Goal: Task Accomplishment & Management: Manage account settings

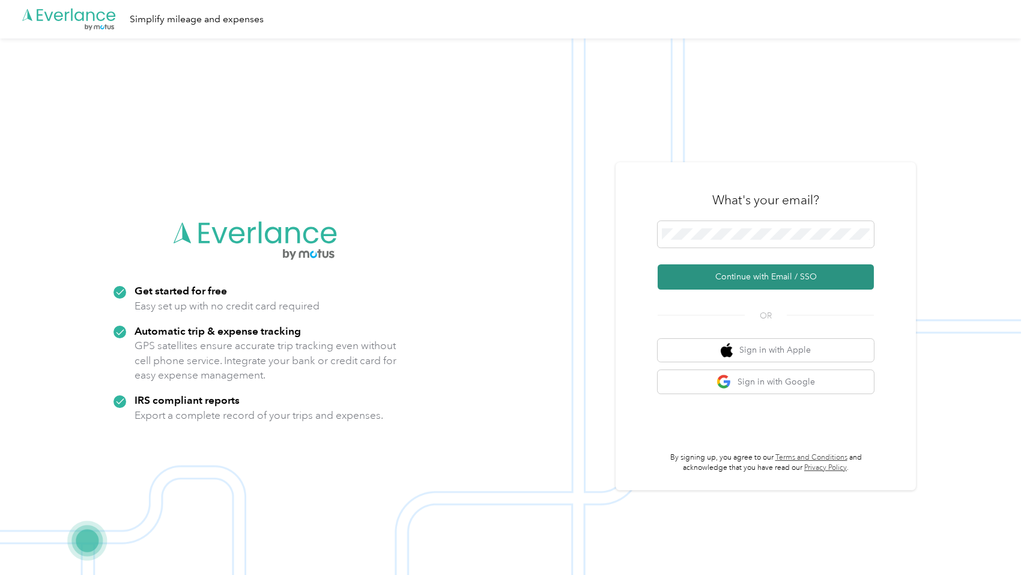
click at [742, 278] on button "Continue with Email / SSO" at bounding box center [766, 276] width 216 height 25
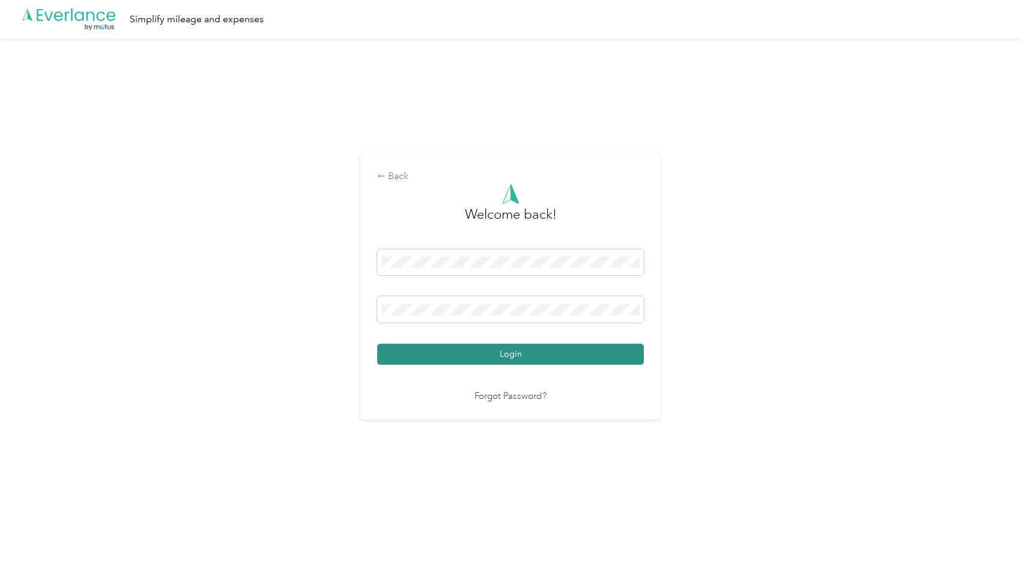
click at [483, 355] on button "Login" at bounding box center [510, 354] width 267 height 21
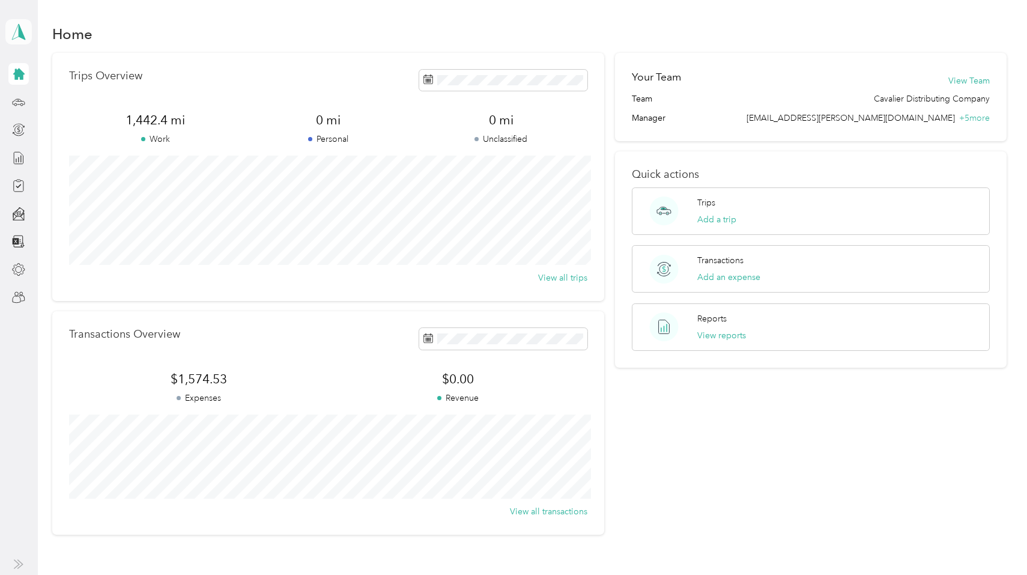
click at [20, 29] on polygon at bounding box center [22, 31] width 7 height 16
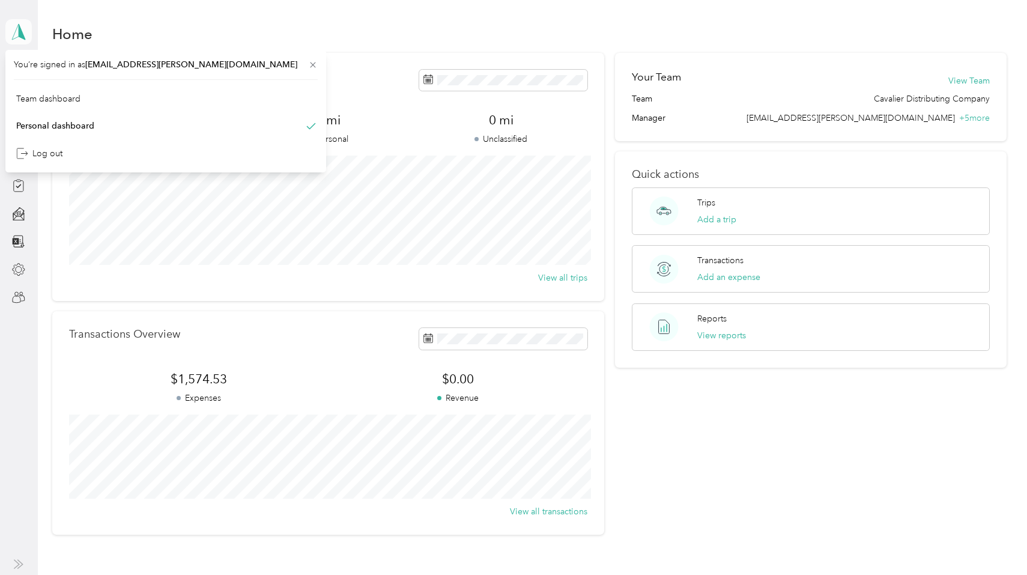
click at [20, 29] on polygon at bounding box center [22, 31] width 7 height 16
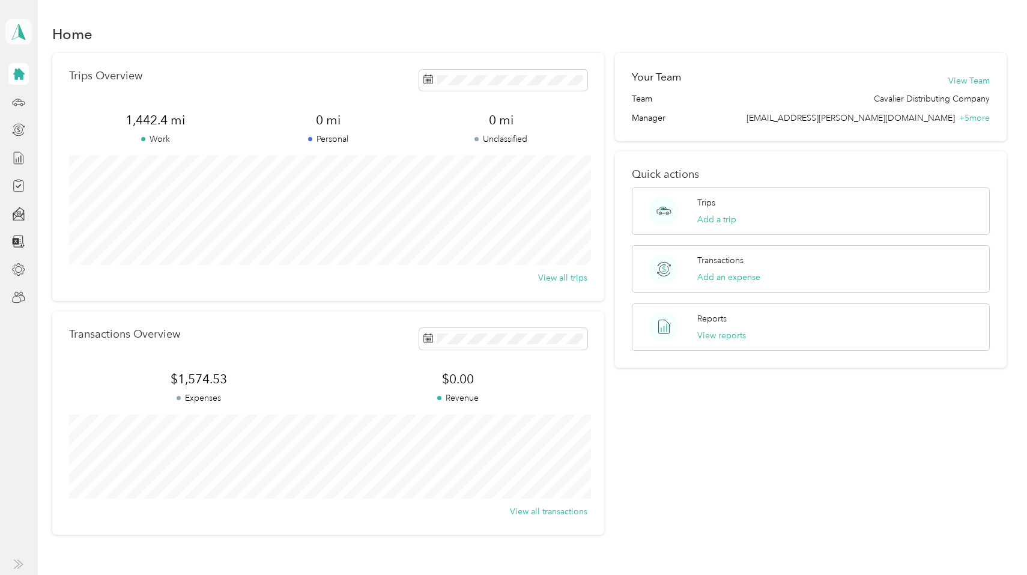
click at [24, 35] on polygon at bounding box center [22, 31] width 7 height 16
click at [37, 98] on div "Team dashboard" at bounding box center [48, 98] width 64 height 13
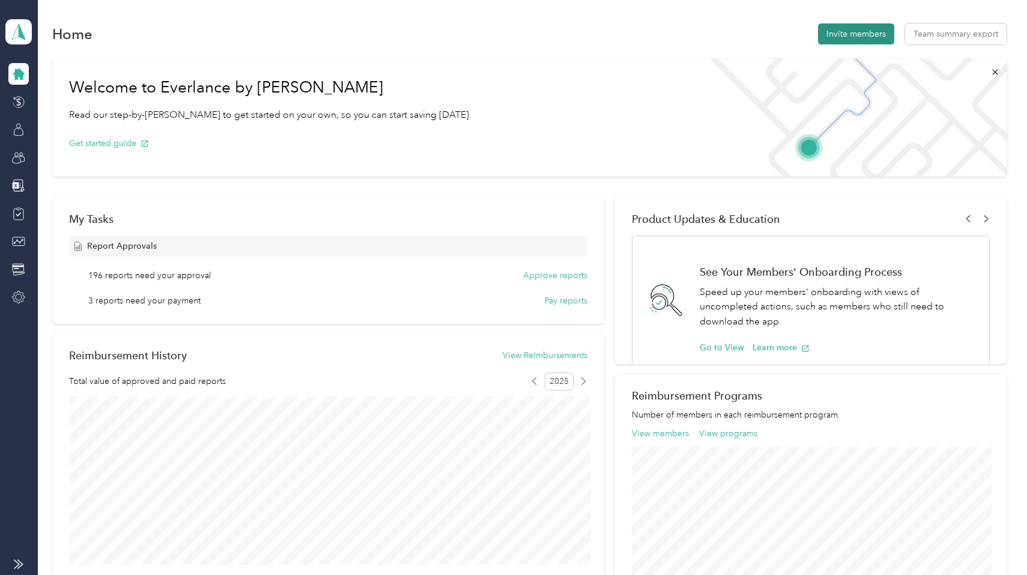
click at [849, 28] on button "Invite members" at bounding box center [856, 33] width 76 height 21
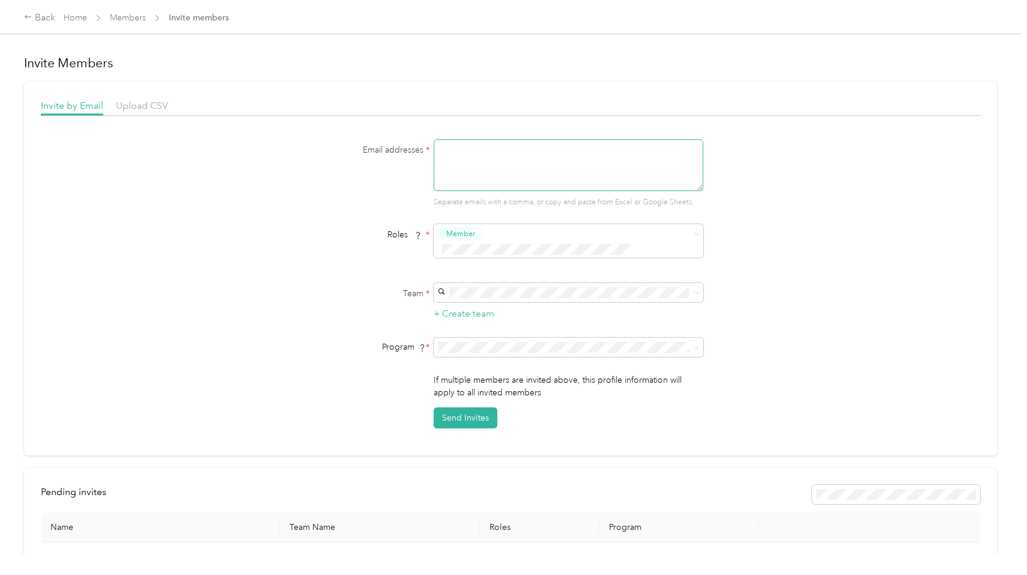
click at [454, 150] on textarea at bounding box center [569, 165] width 270 height 52
type textarea "[PERSON_NAME][EMAIL_ADDRESS][PERSON_NAME][DOMAIN_NAME]"
click at [366, 294] on div "Team * + Create team" at bounding box center [510, 302] width 462 height 38
click at [486, 305] on div "Central [US_STATE] [PERSON_NAME][GEOGRAPHIC_DATA]" at bounding box center [571, 301] width 253 height 27
click at [483, 455] on span "FAVR CD_Group3 2024 (FAVR)" at bounding box center [504, 457] width 119 height 10
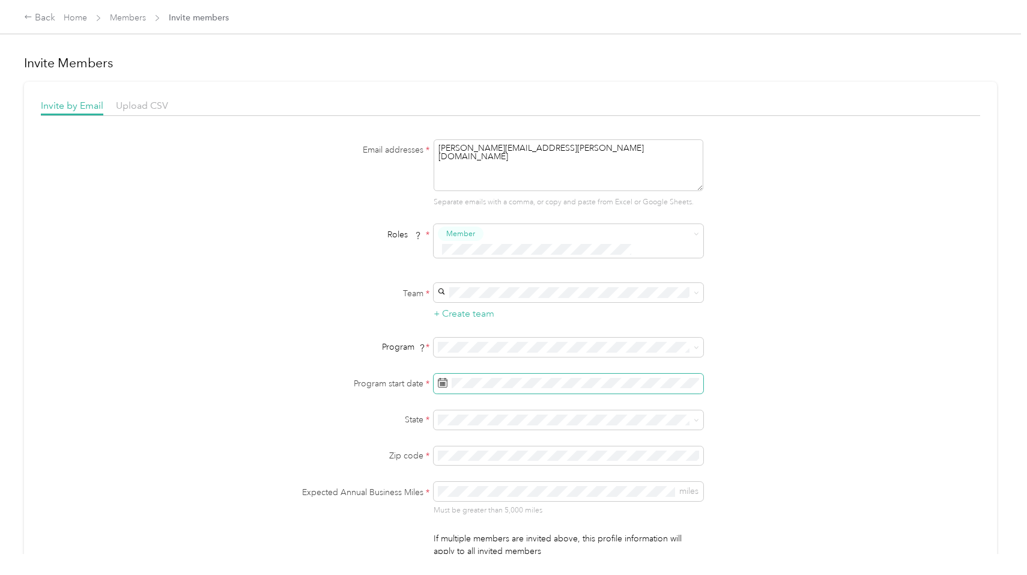
click at [440, 378] on icon at bounding box center [440, 379] width 1 height 2
click at [444, 378] on icon at bounding box center [443, 383] width 10 height 10
click at [447, 378] on icon at bounding box center [442, 382] width 9 height 8
click at [553, 201] on icon at bounding box center [554, 203] width 12 height 12
click at [510, 248] on div "1" at bounding box center [512, 244] width 16 height 15
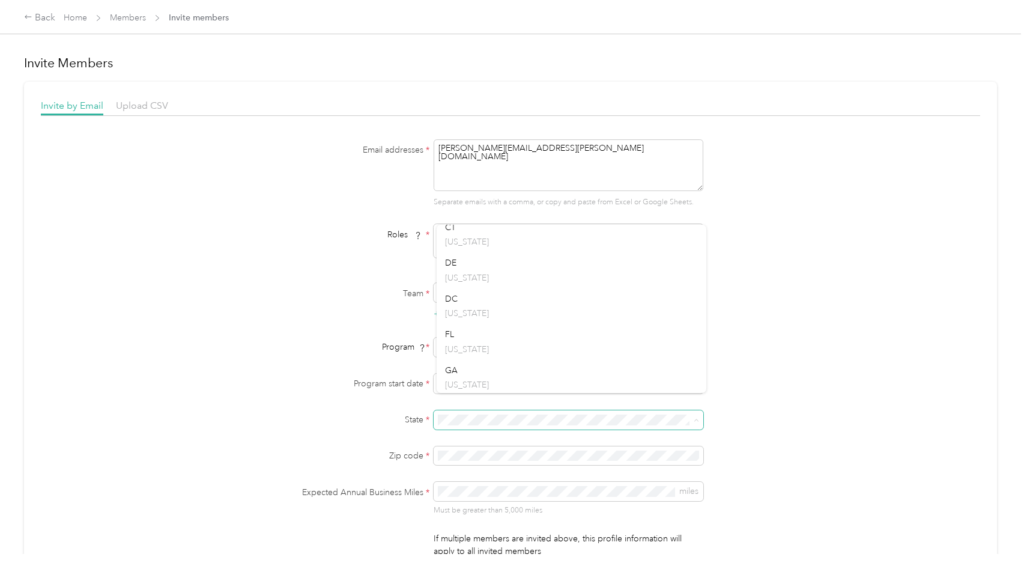
scroll to position [261, 0]
click at [483, 341] on p "[US_STATE]" at bounding box center [571, 347] width 253 height 13
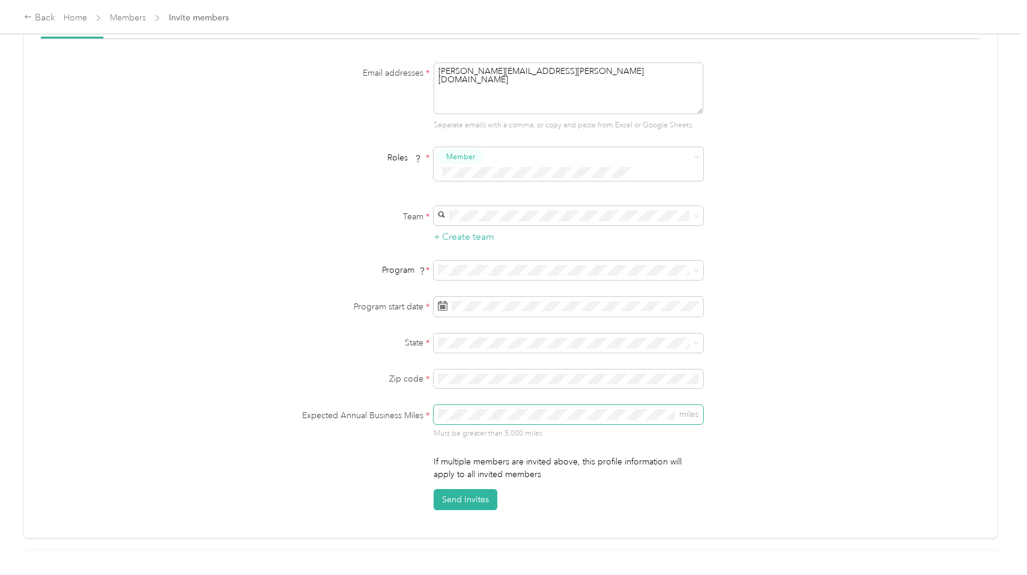
scroll to position [80, 0]
click at [465, 485] on button "Send Invites" at bounding box center [466, 495] width 64 height 21
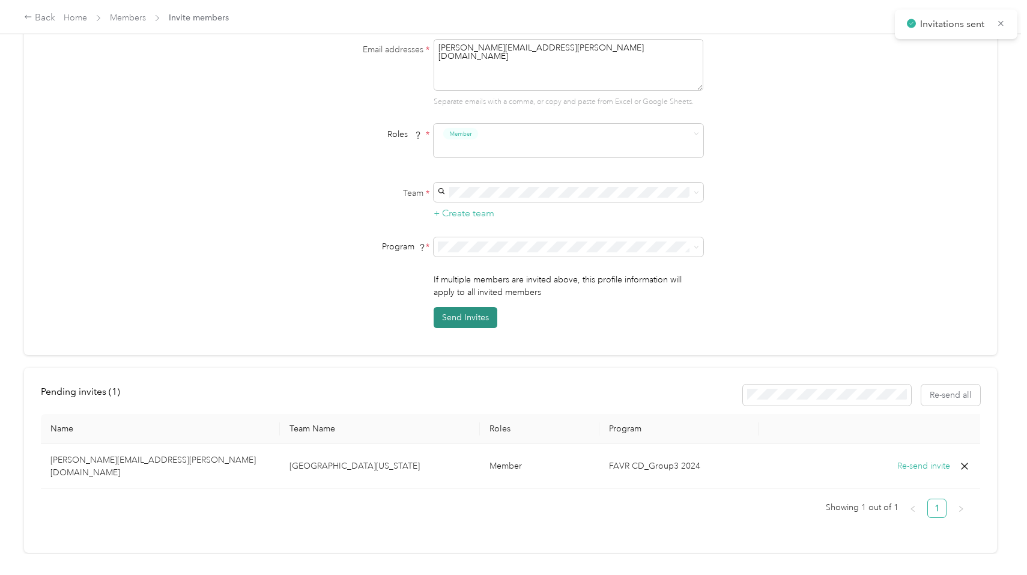
scroll to position [100, 0]
